Goal: Navigation & Orientation: Find specific page/section

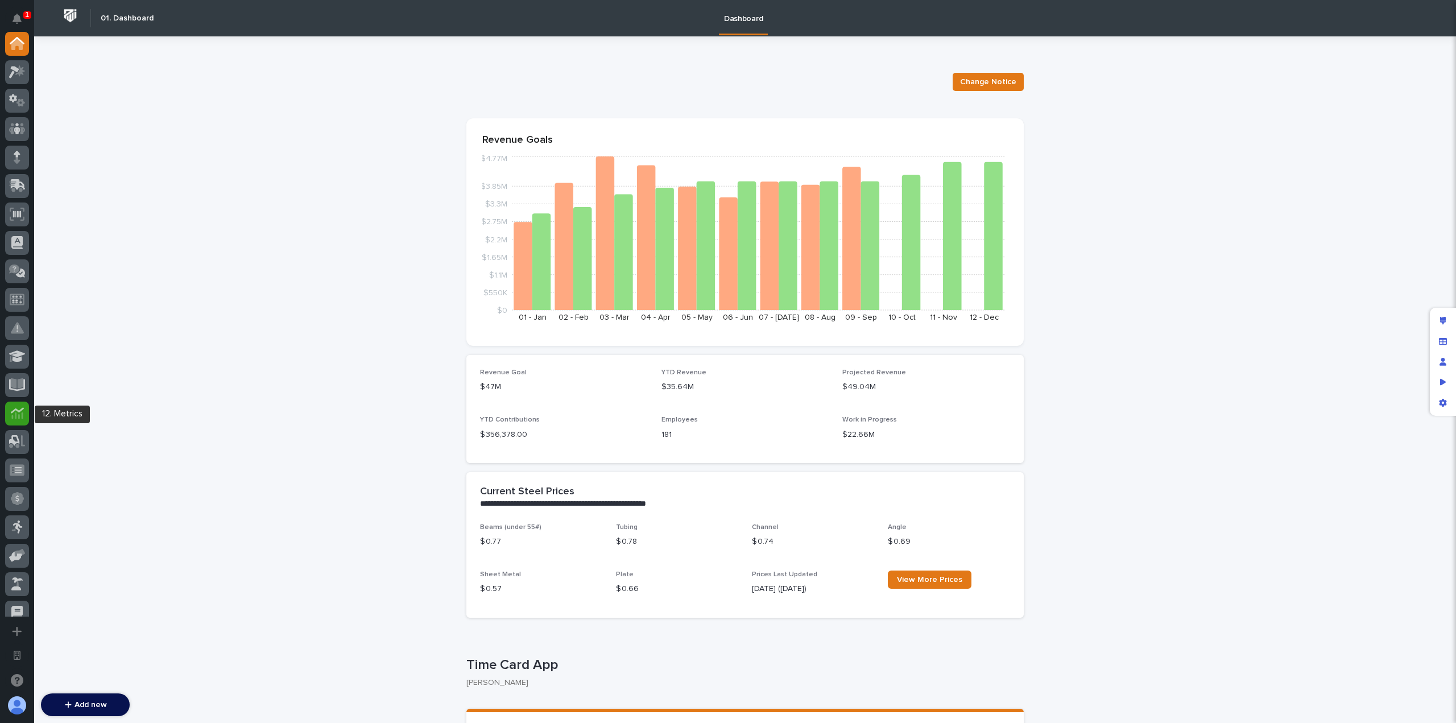
click at [17, 411] on icon at bounding box center [16, 410] width 13 height 6
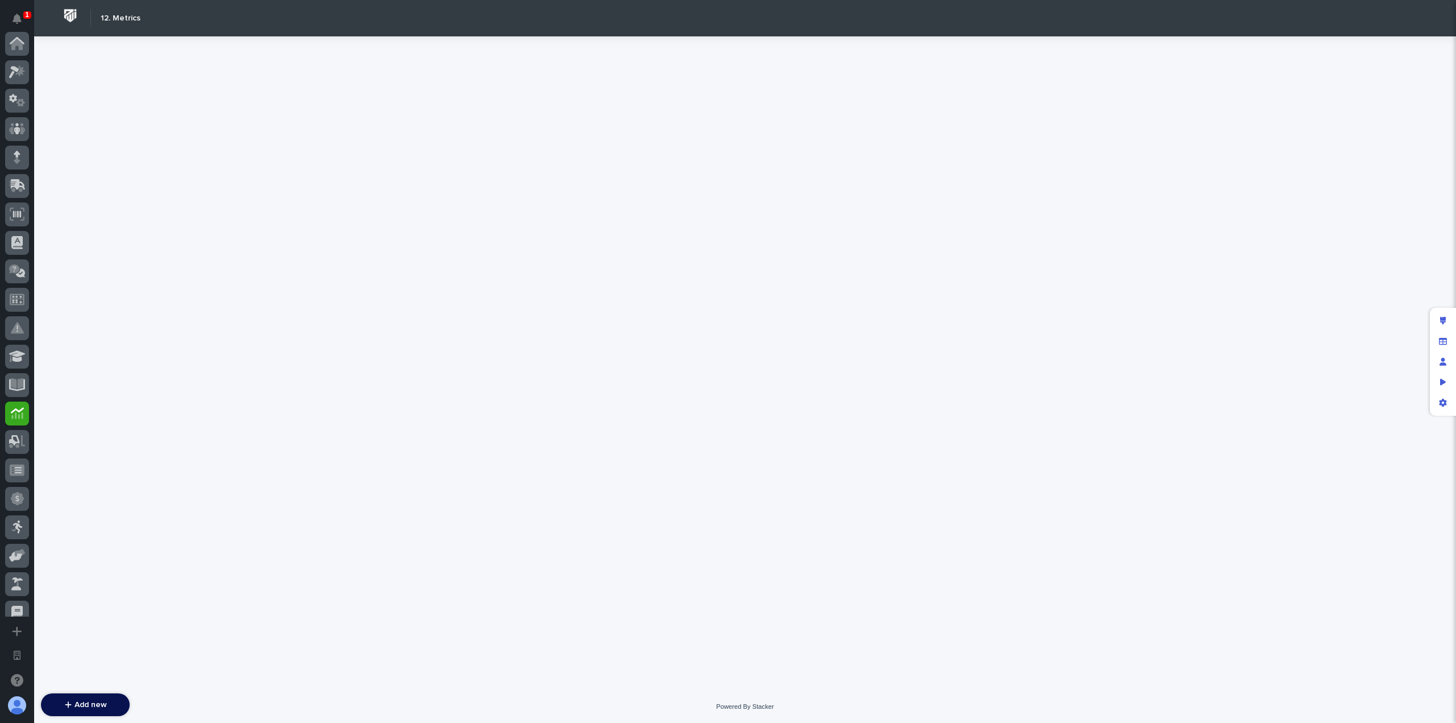
scroll to position [370, 0]
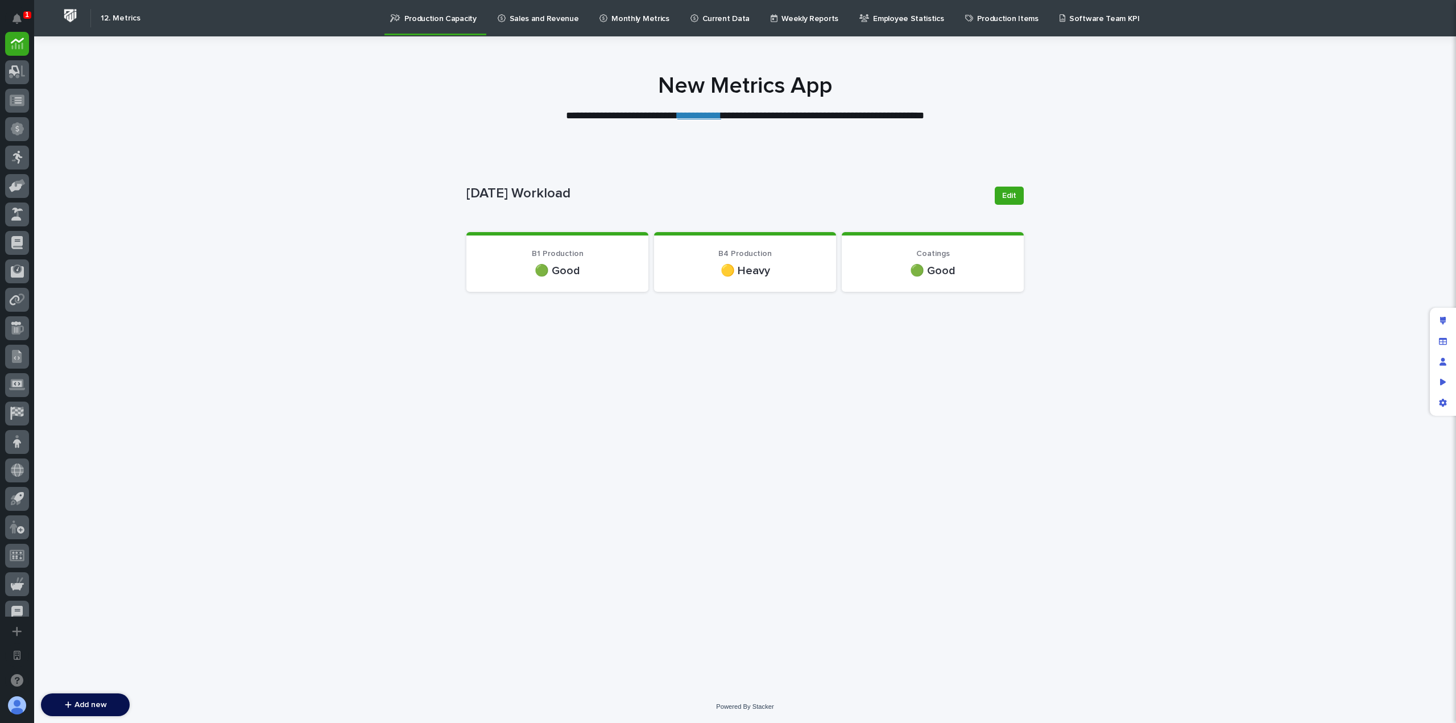
click at [558, 20] on p "Sales and Revenue" at bounding box center [544, 12] width 69 height 24
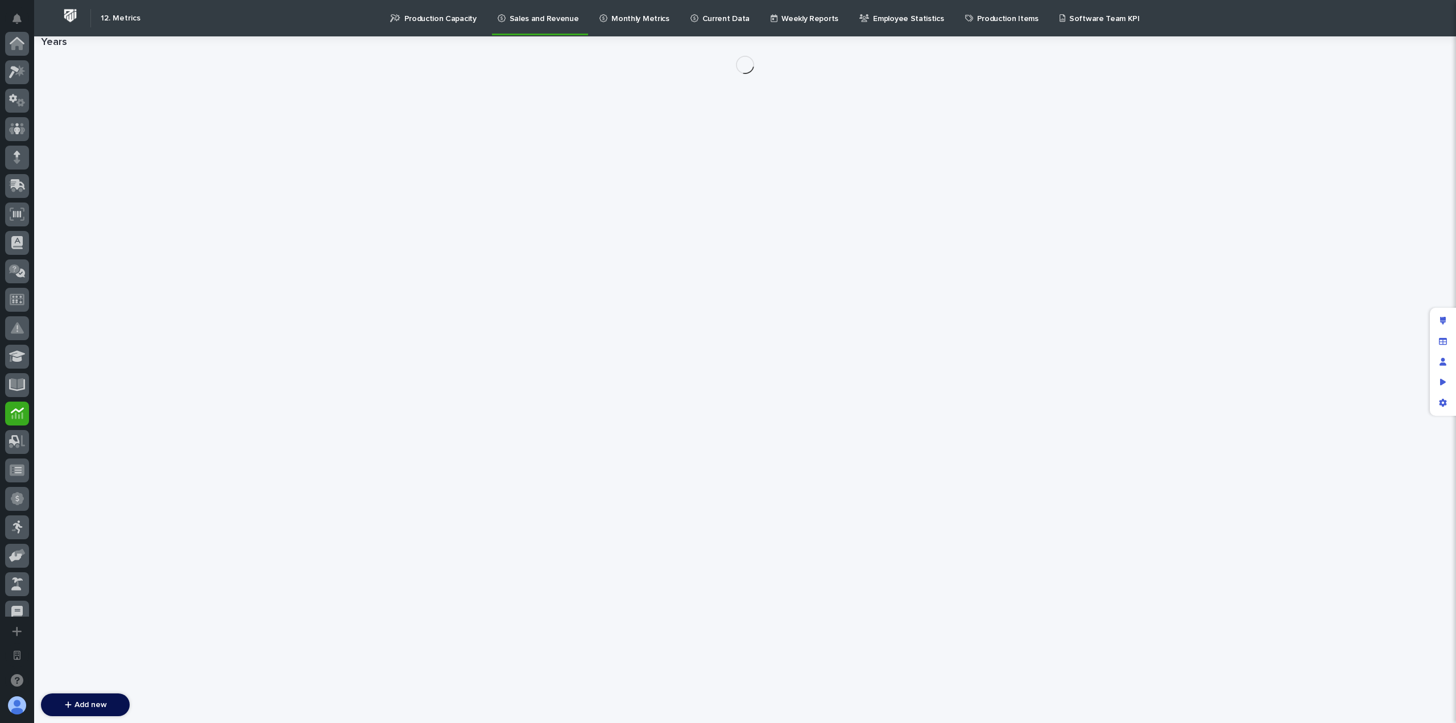
scroll to position [370, 0]
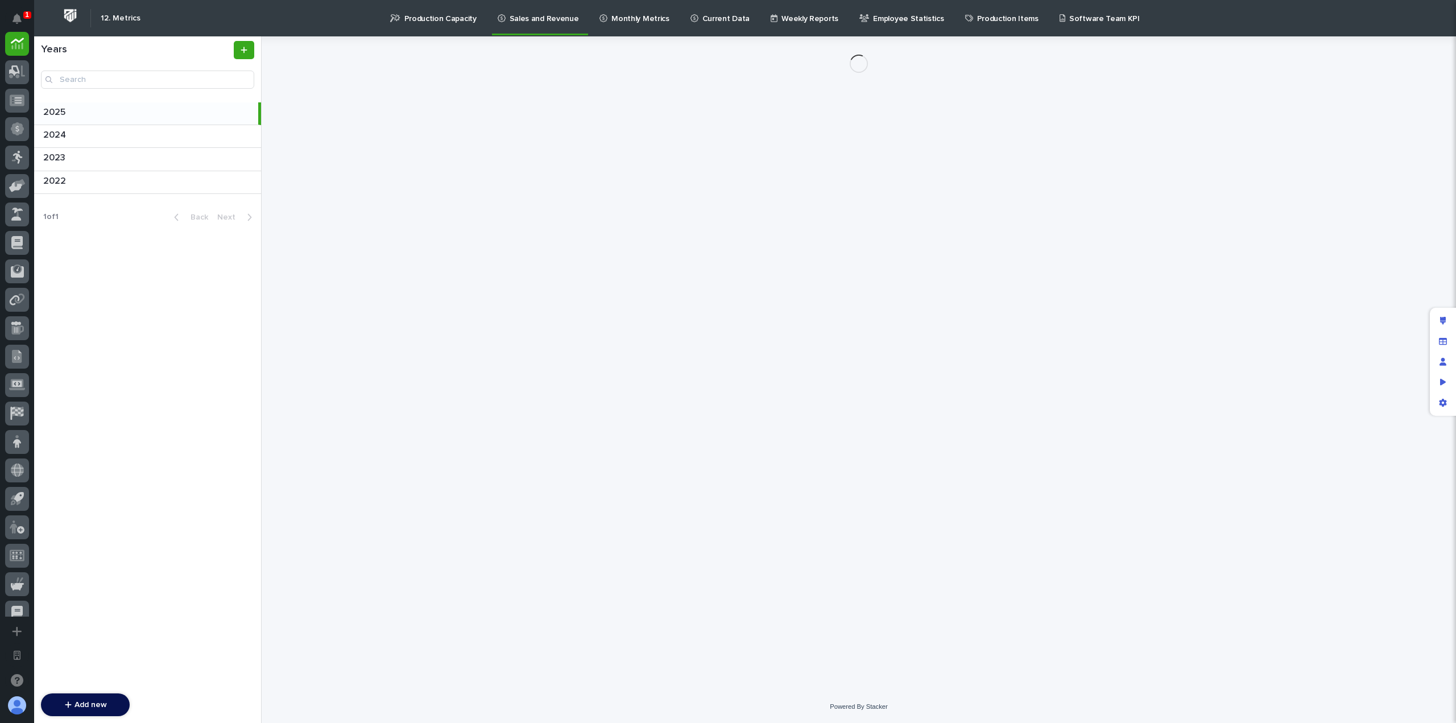
click at [627, 16] on p "Monthly Metrics" at bounding box center [640, 12] width 57 height 24
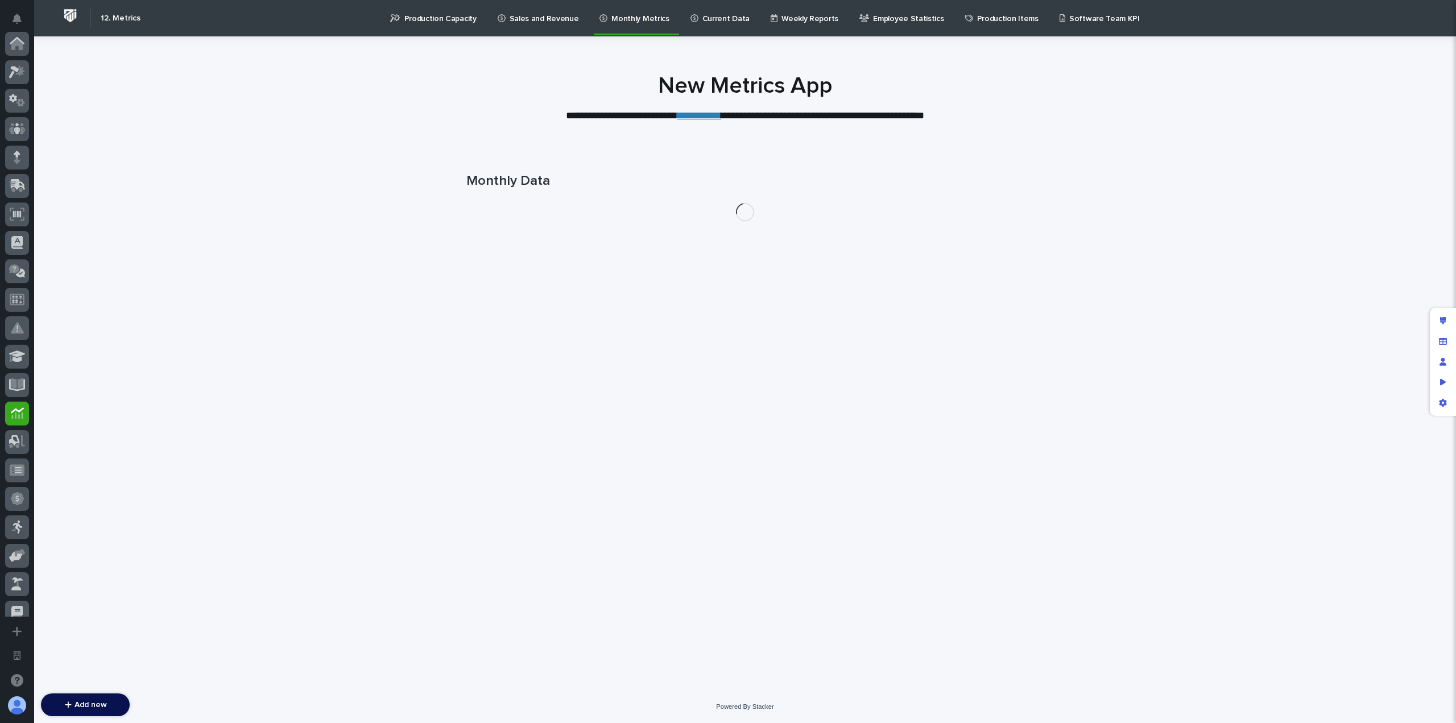
scroll to position [370, 0]
click at [719, 15] on p "Current Data" at bounding box center [726, 12] width 47 height 24
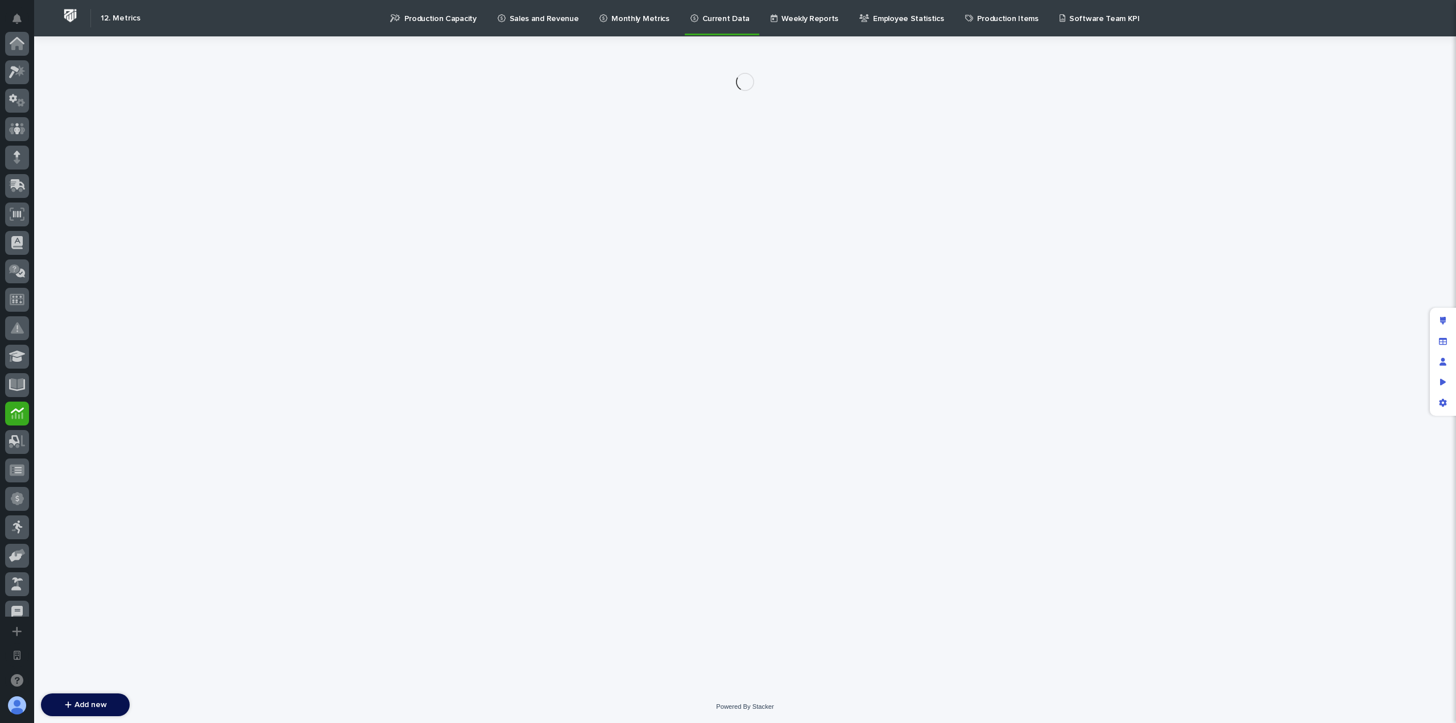
scroll to position [370, 0]
click at [785, 19] on p "Weekly Reports" at bounding box center [810, 12] width 57 height 24
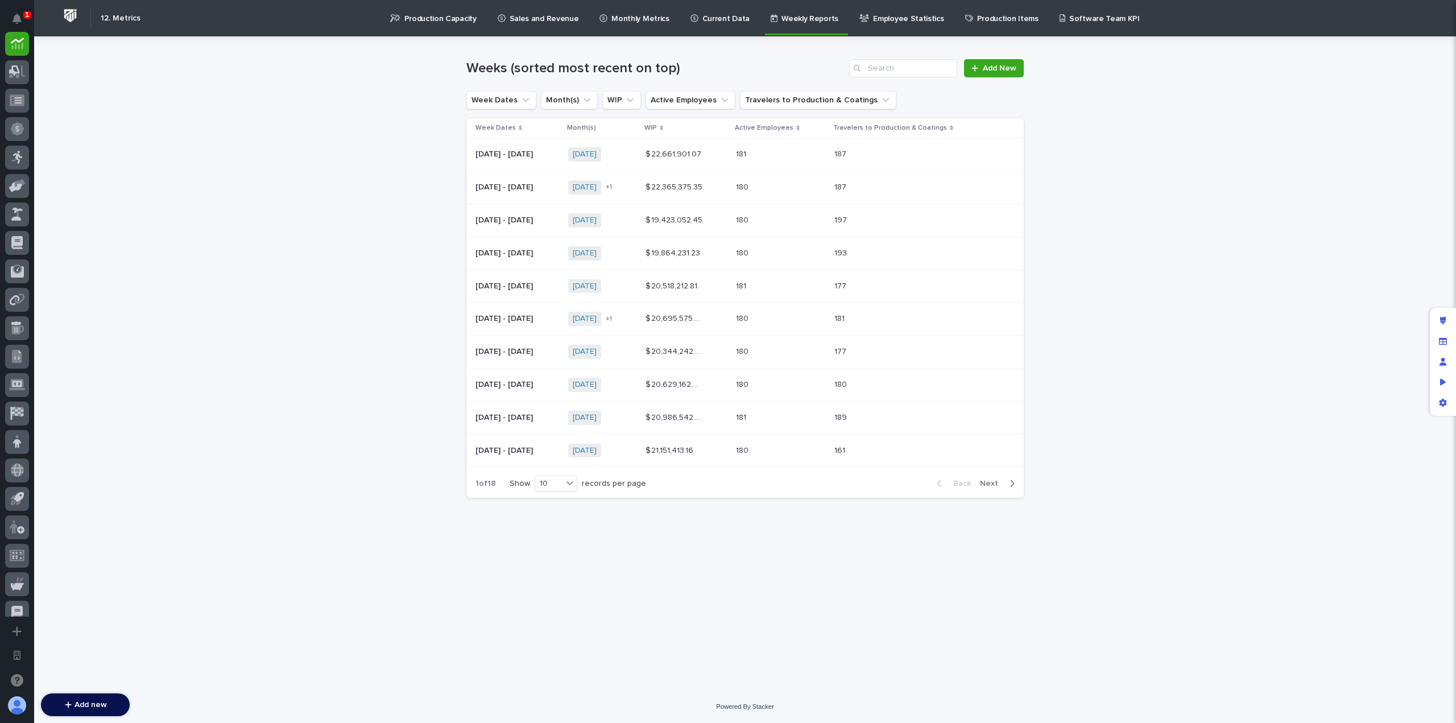
click at [525, 155] on p "[DATE] - [DATE]" at bounding box center [506, 153] width 60 height 12
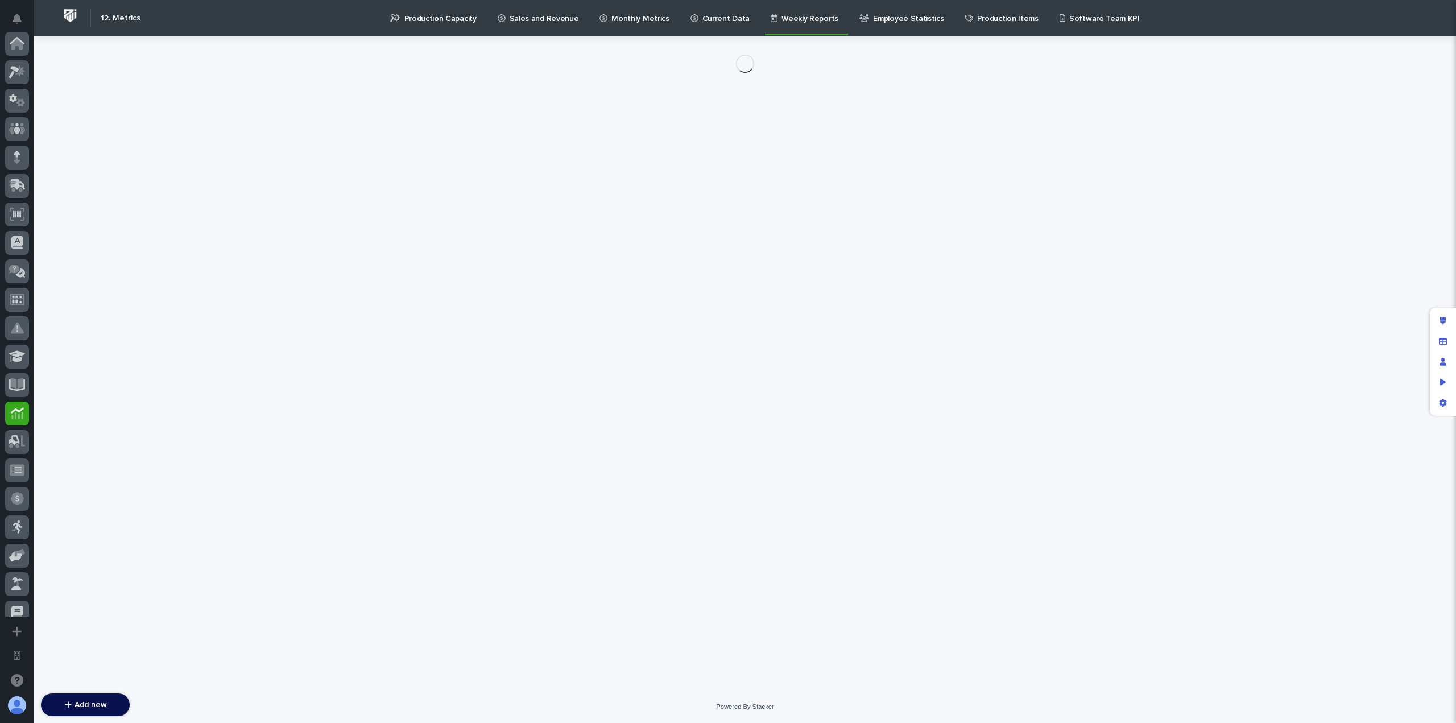
scroll to position [370, 0]
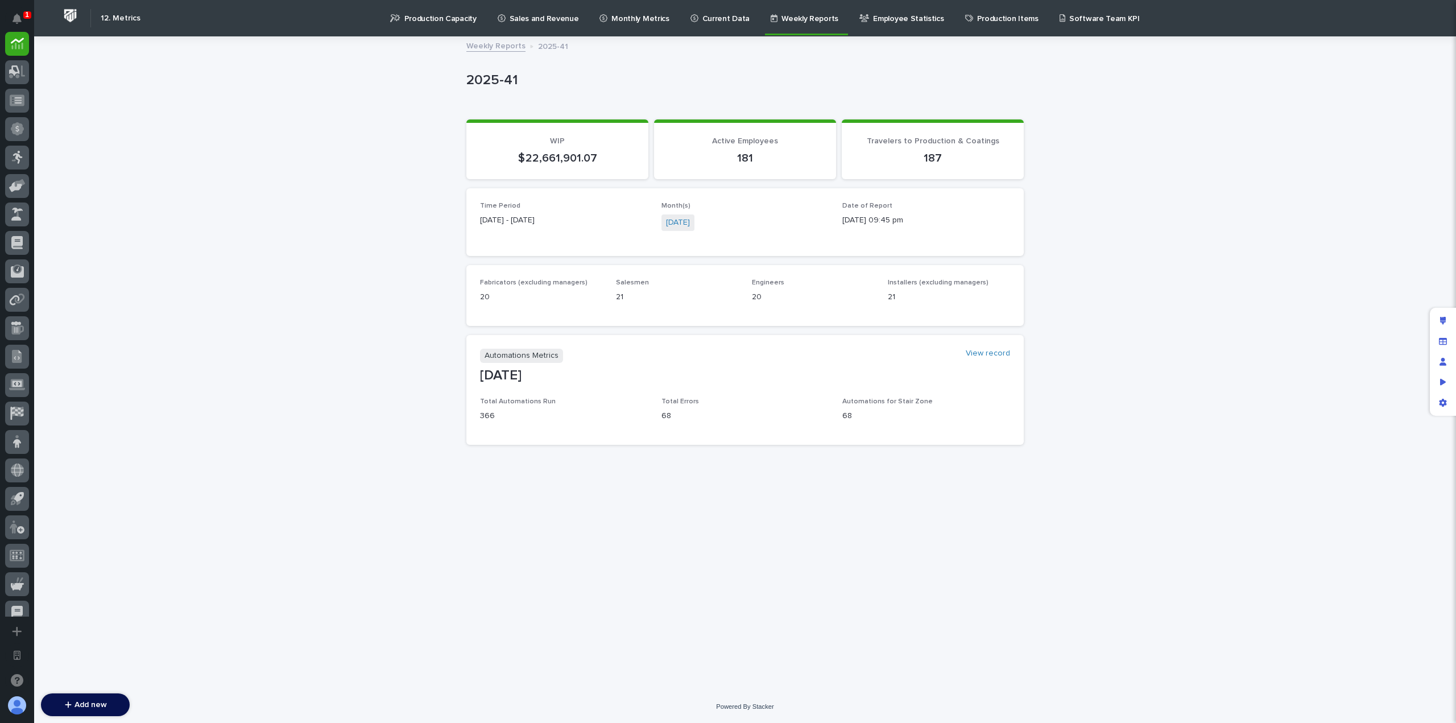
click at [888, 27] on link "Employee Statistics" at bounding box center [903, 17] width 91 height 35
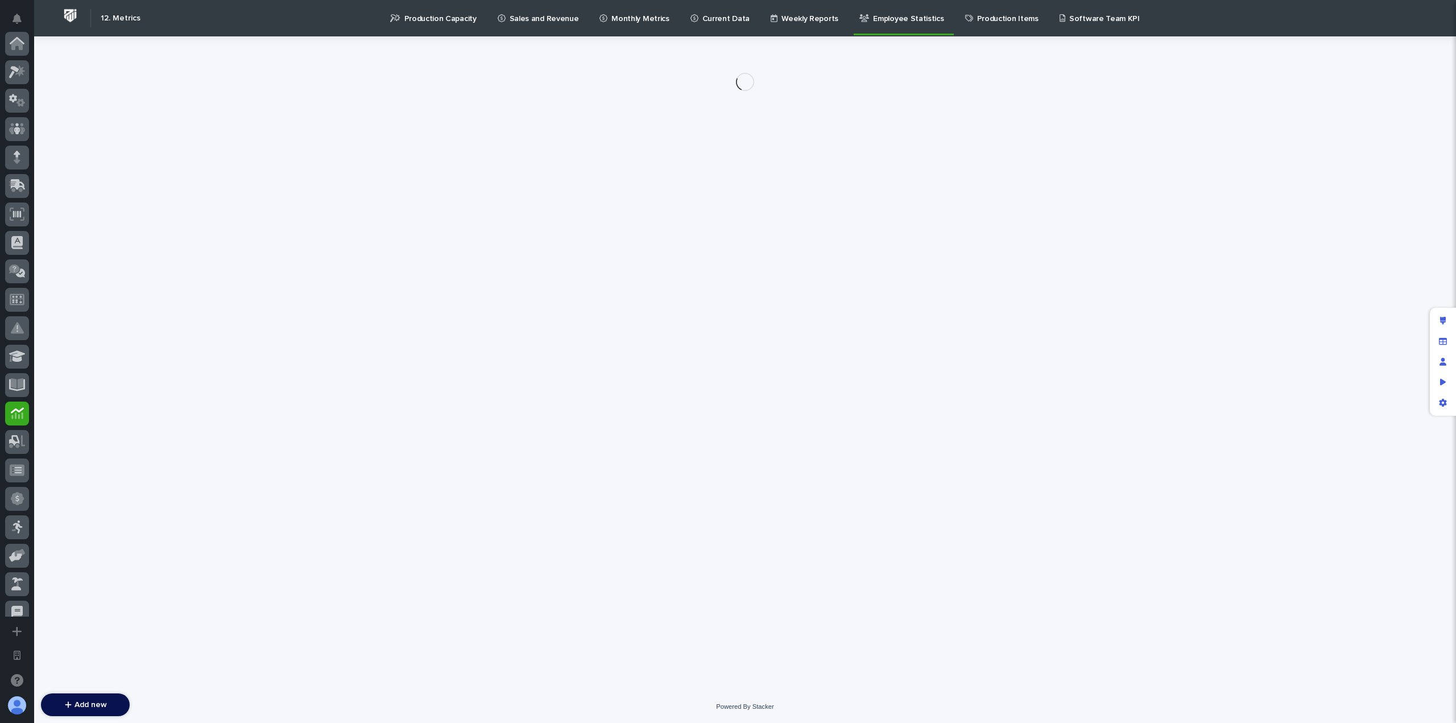
scroll to position [370, 0]
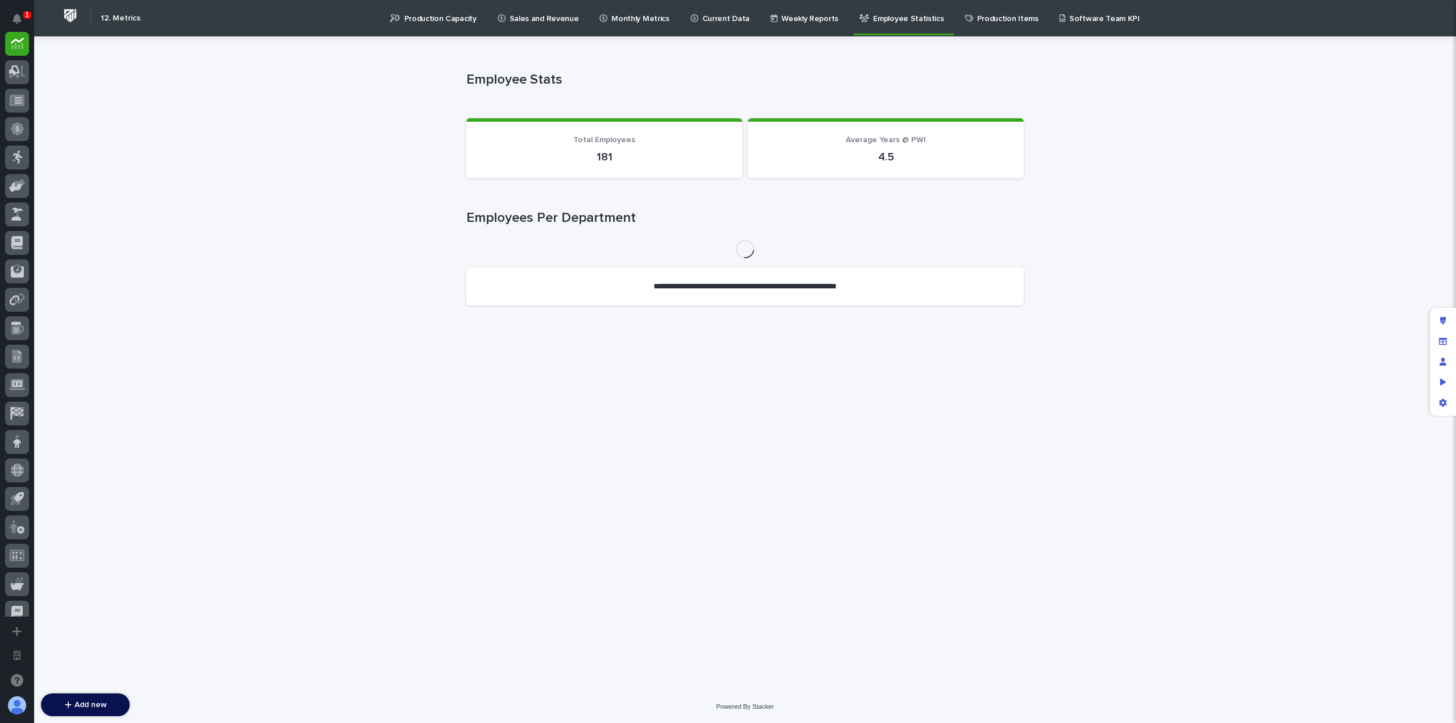
click at [977, 20] on p "Production Items" at bounding box center [1007, 12] width 61 height 24
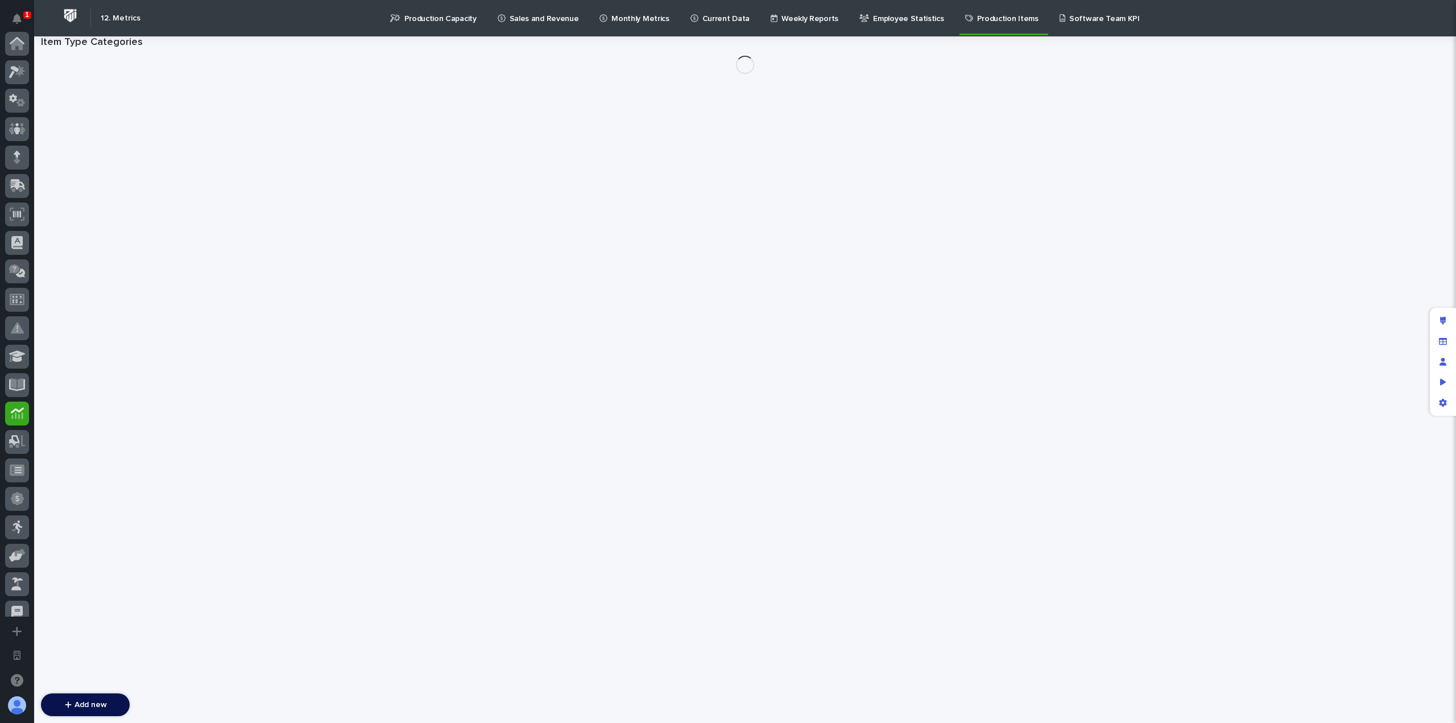
scroll to position [370, 0]
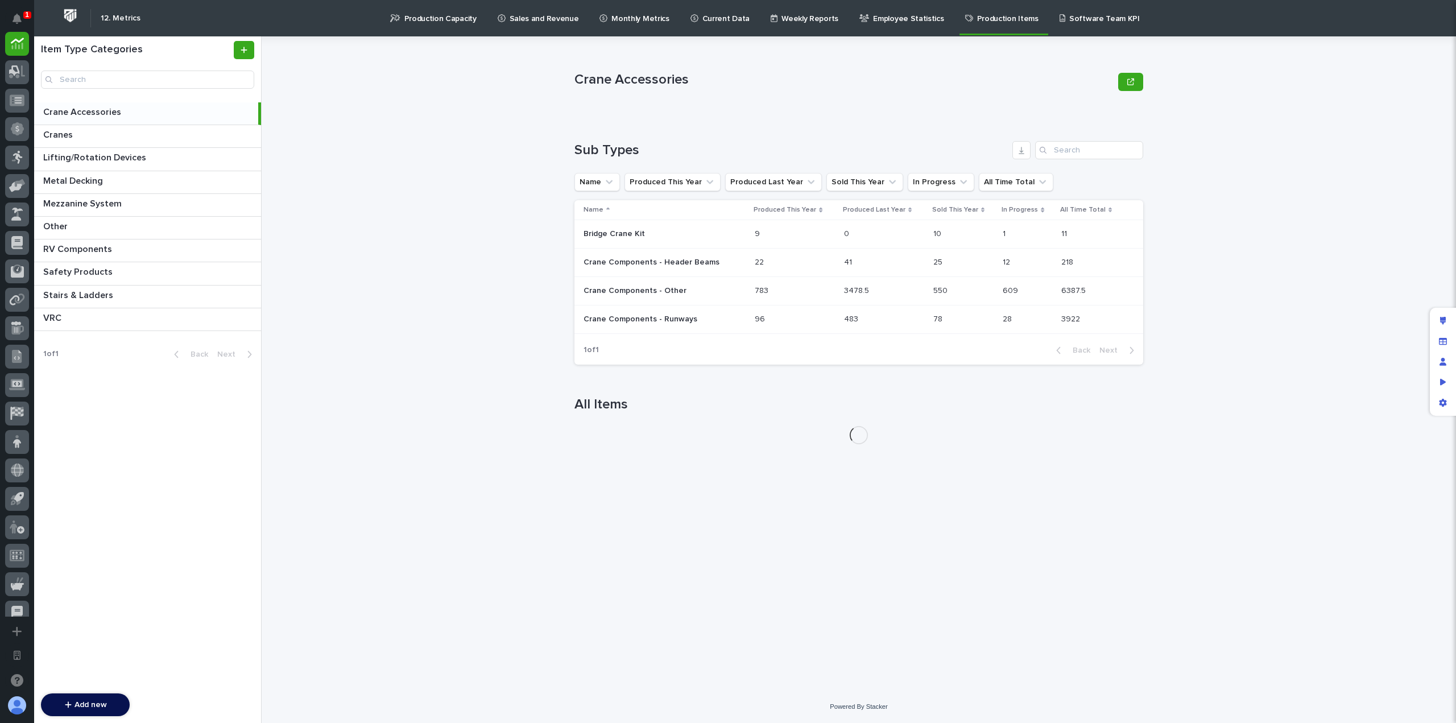
click at [1070, 20] on p "Software Team KPI" at bounding box center [1105, 12] width 71 height 24
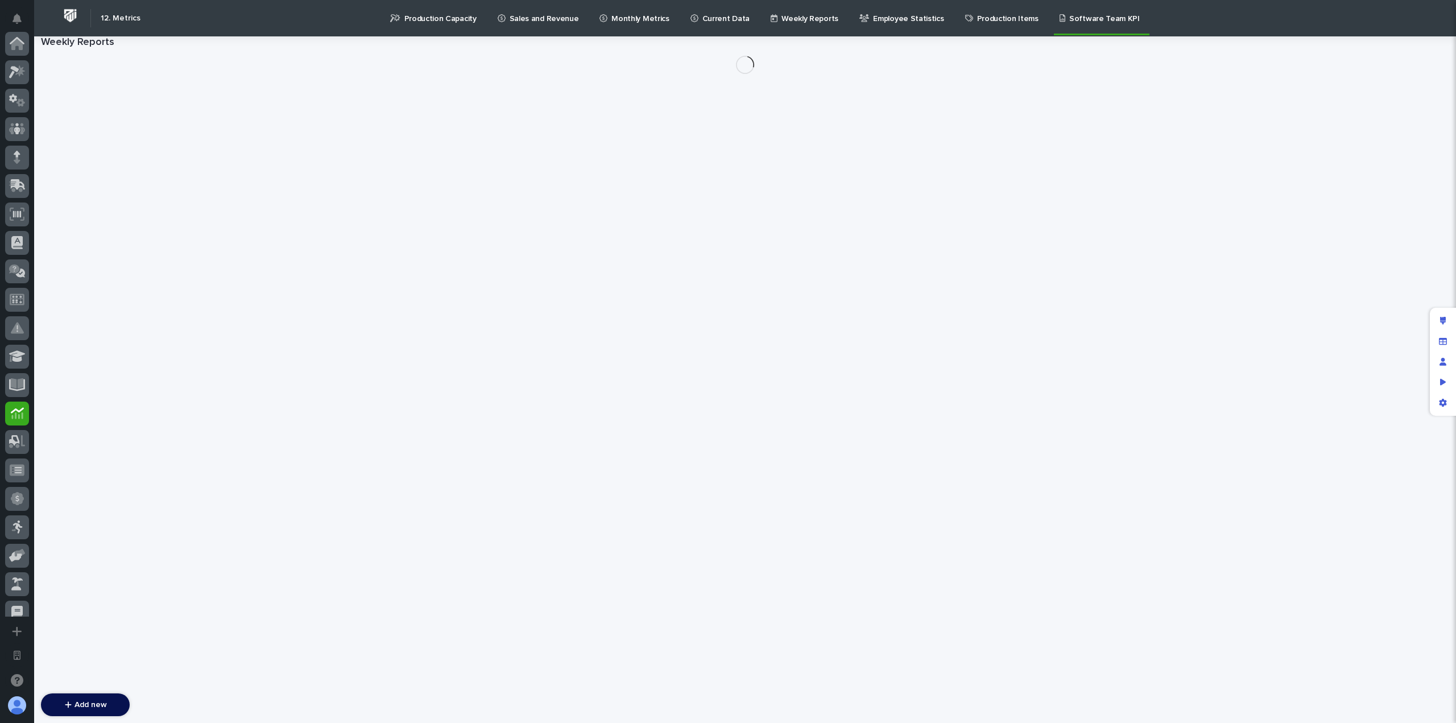
scroll to position [370, 0]
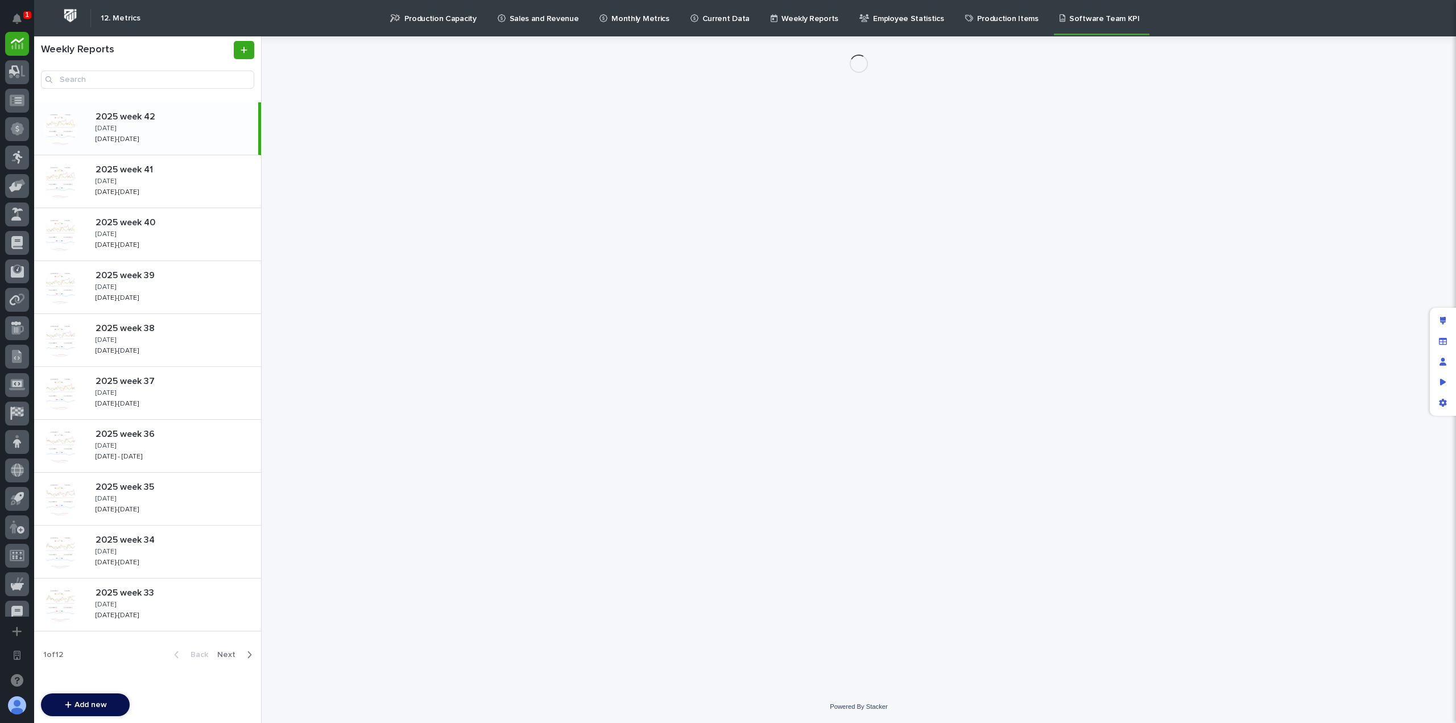
click at [443, 27] on link "Production Capacity" at bounding box center [435, 17] width 93 height 35
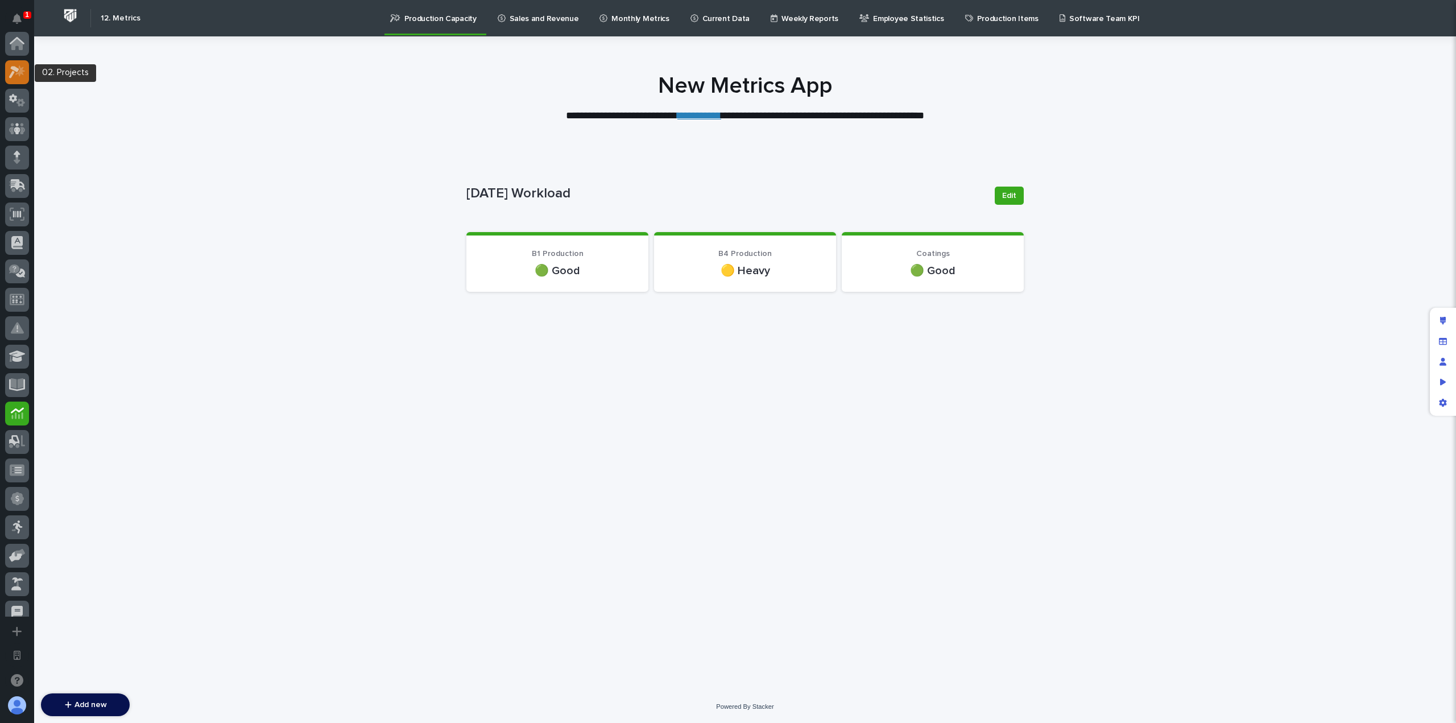
click at [16, 65] on icon at bounding box center [17, 71] width 16 height 13
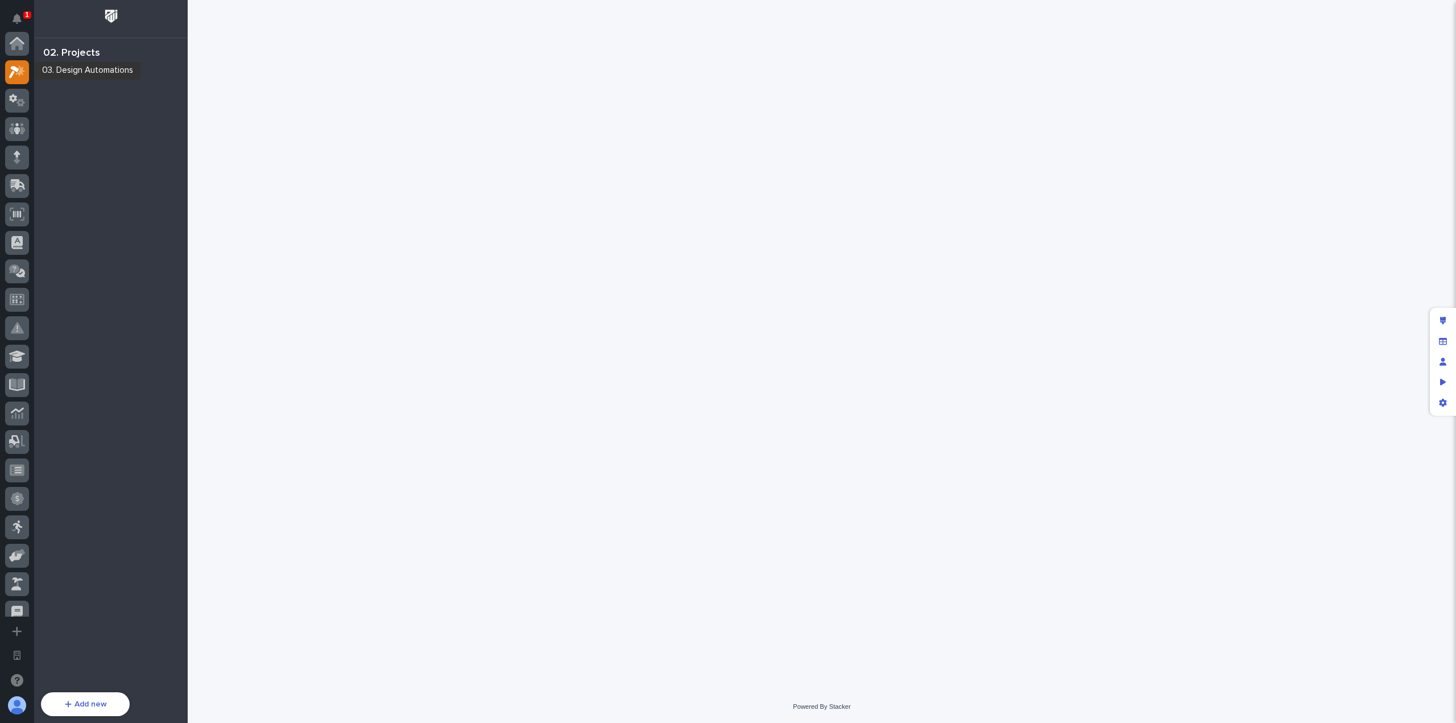
scroll to position [28, 0]
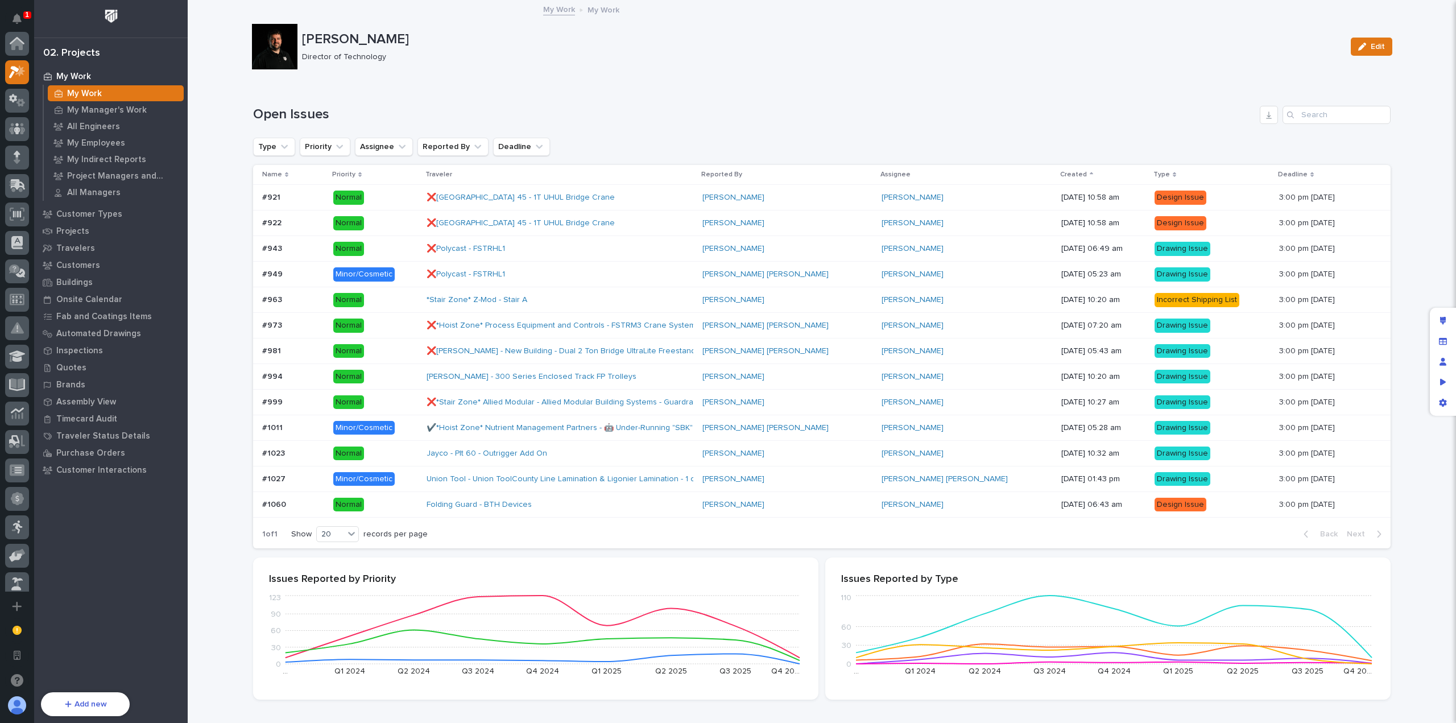
scroll to position [28, 0]
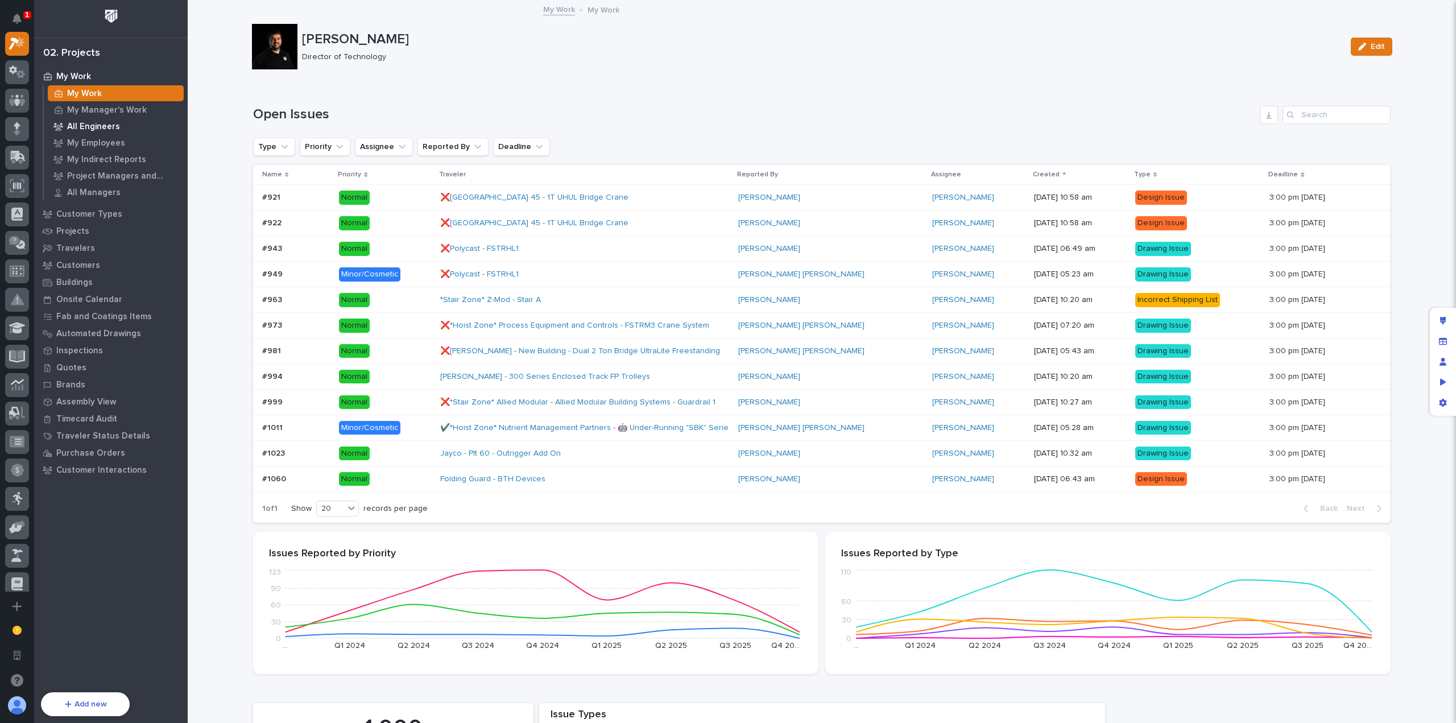
click at [109, 127] on p "All Engineers" at bounding box center [93, 127] width 53 height 10
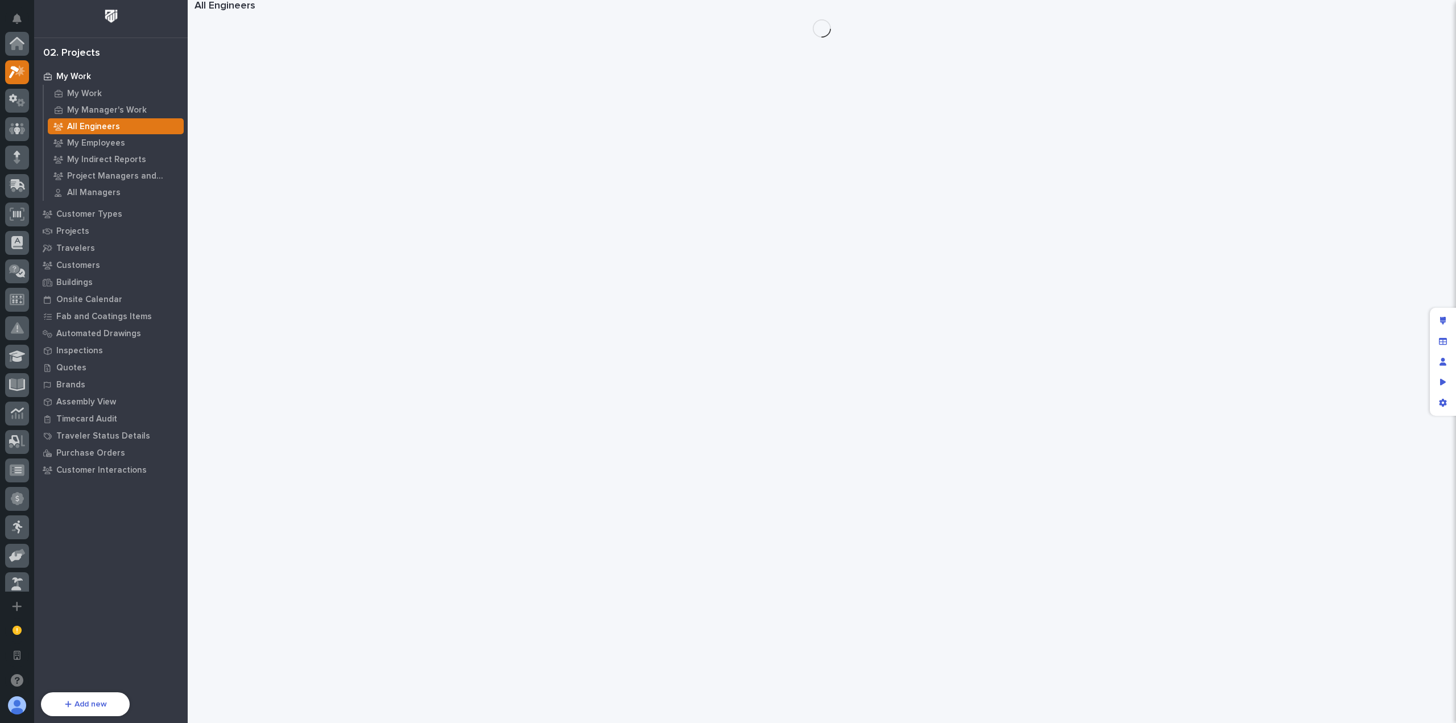
scroll to position [28, 0]
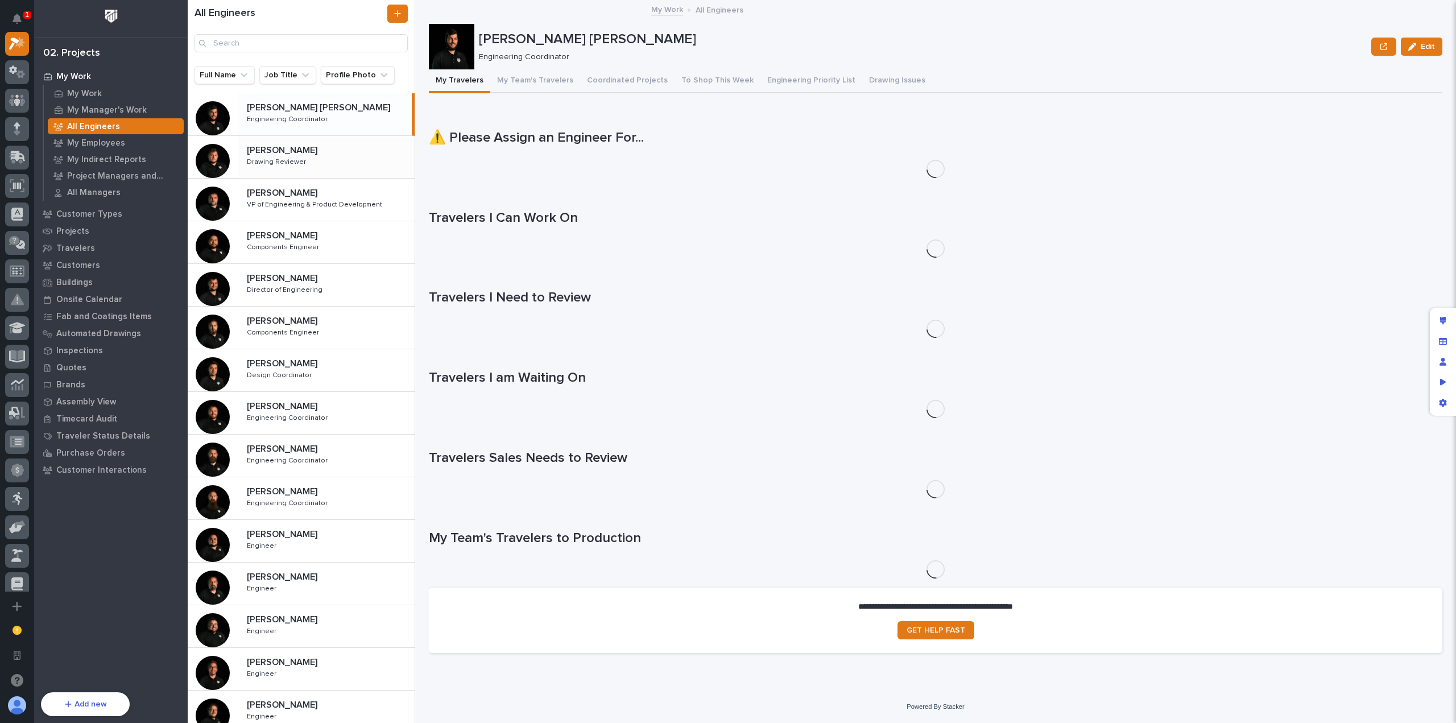
click at [320, 160] on div "[PERSON_NAME] [PERSON_NAME] Drawing Reviewer Drawing Reviewer" at bounding box center [326, 157] width 177 height 33
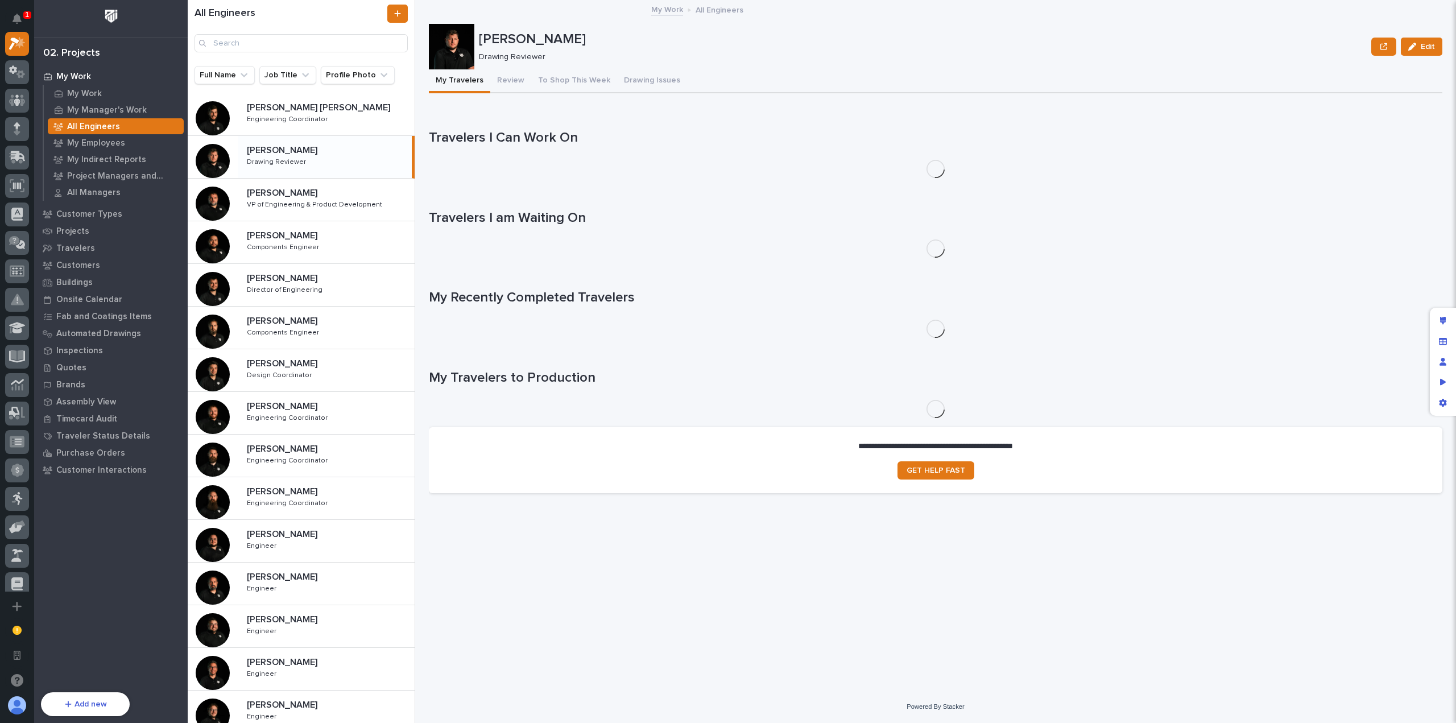
click at [724, 80] on div "My Travelers Review To Shop This Week Drawing Issues" at bounding box center [936, 81] width 1014 height 24
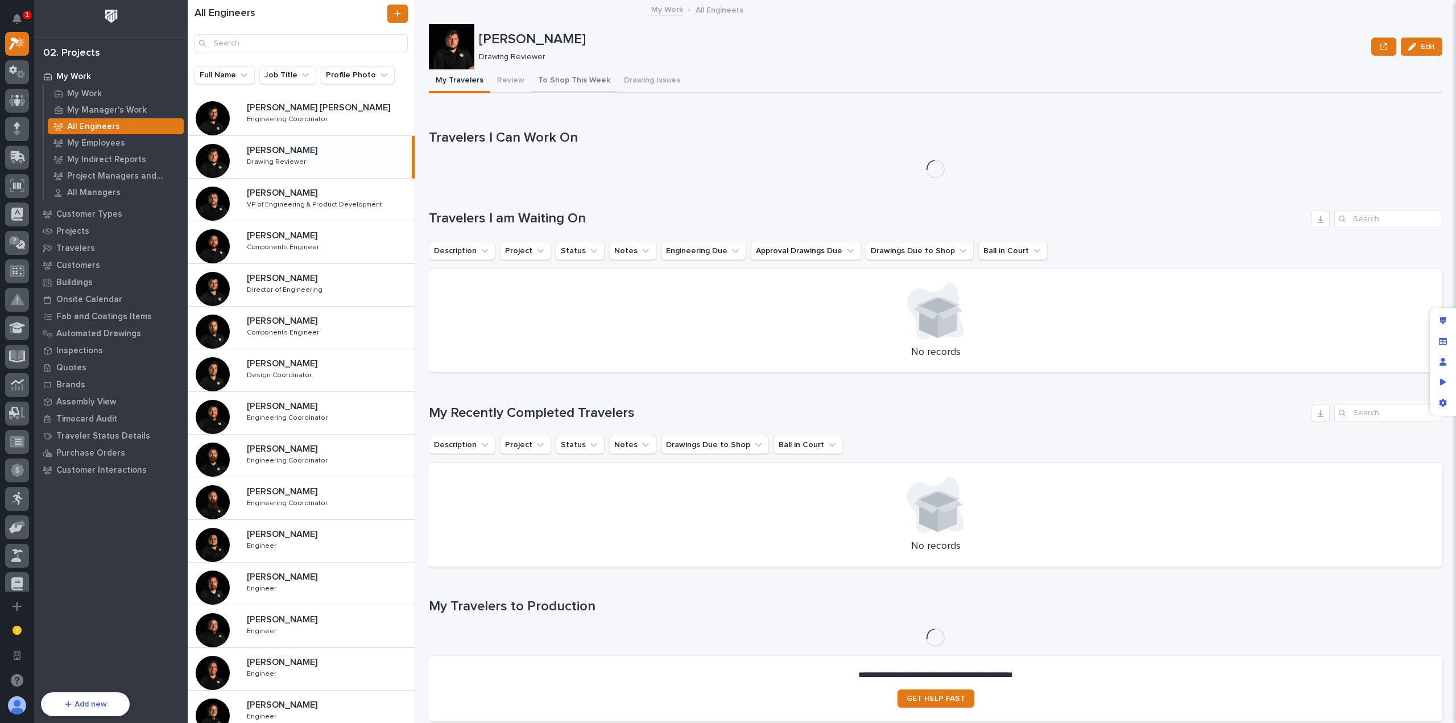
click at [560, 81] on button "To Shop This Week" at bounding box center [574, 81] width 86 height 24
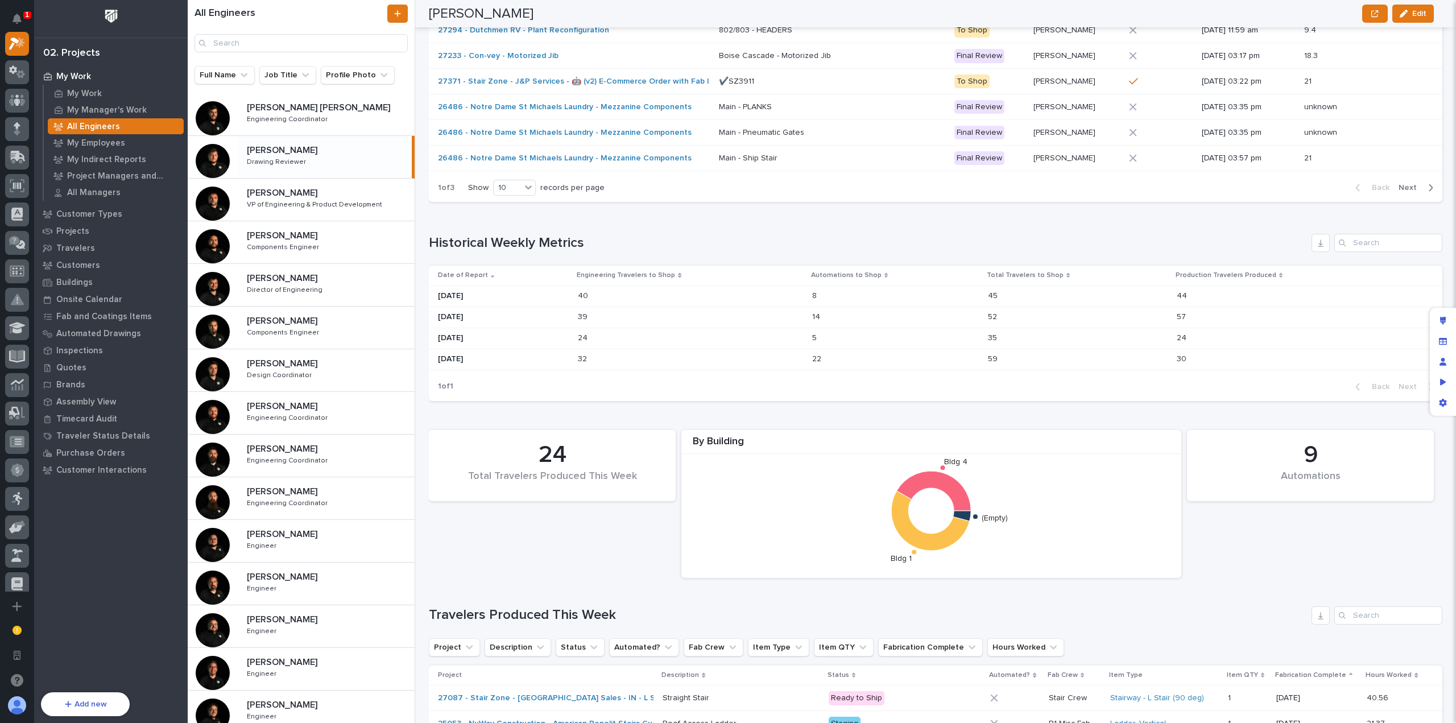
scroll to position [683, 0]
